Goal: Information Seeking & Learning: Learn about a topic

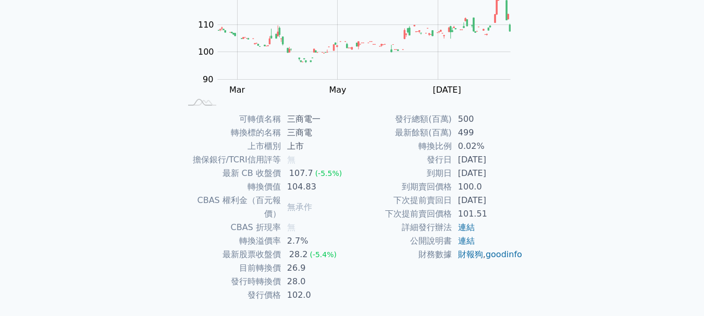
scroll to position [166, 0]
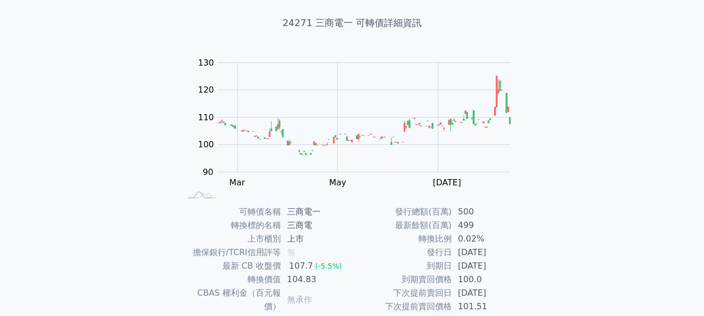
scroll to position [166, 0]
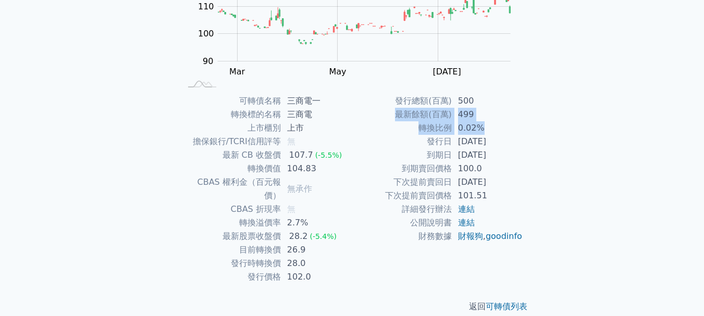
drag, startPoint x: 395, startPoint y: 115, endPoint x: 484, endPoint y: 124, distance: 89.5
click at [494, 126] on tbody "發行總額(百萬) 500 最新餘額(百萬) 499 轉換比例 0.02% 發行日 [DATE] 到期日 [DATE] 到期賣回價格 100.0 下次提前賣回日…" at bounding box center [437, 168] width 171 height 149
copy tbody "最新餘額(百萬) 499 轉換比例 0.02%"
click at [79, 192] on div "可轉債列表 財務數據 可轉債列表 財務數據 登入／註冊 登入／註冊 可轉債列表 › 24271 三商電一 24271 三商電一 可轉債詳細資訊 Zoom Ou…" at bounding box center [352, 82] width 704 height 496
